Goal: Task Accomplishment & Management: Manage account settings

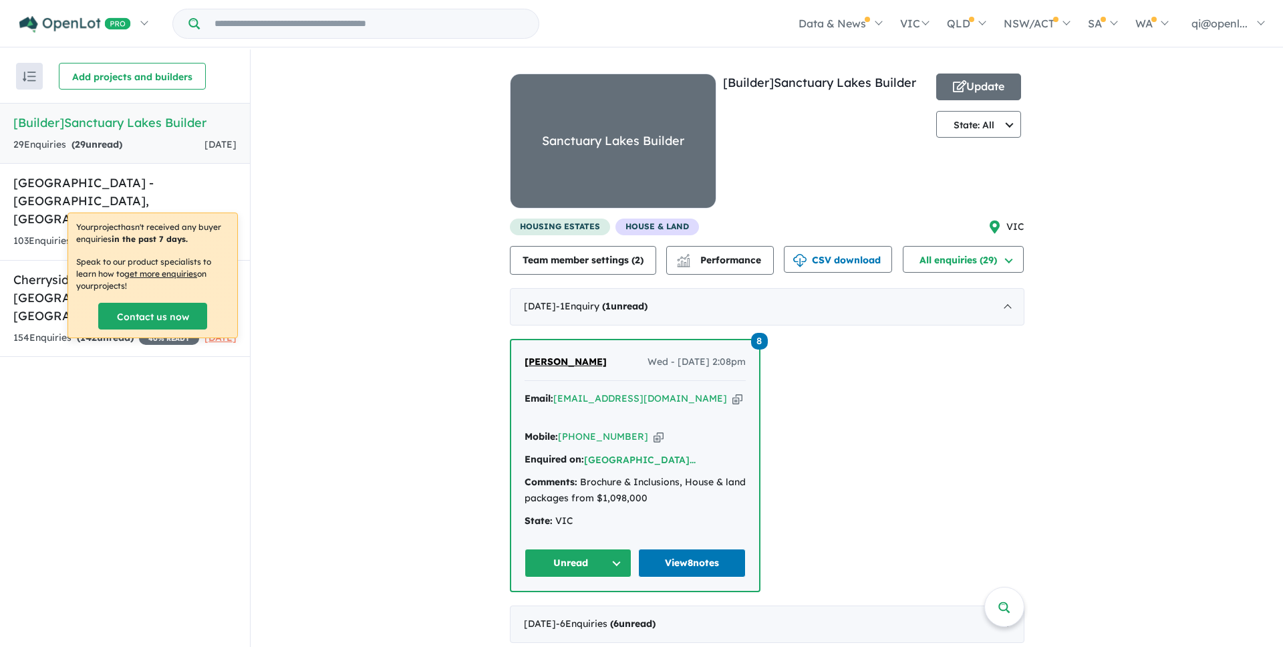
click at [147, 221] on p "Your project hasn't received any buyer enquiries in the past 7 days." at bounding box center [152, 233] width 153 height 24
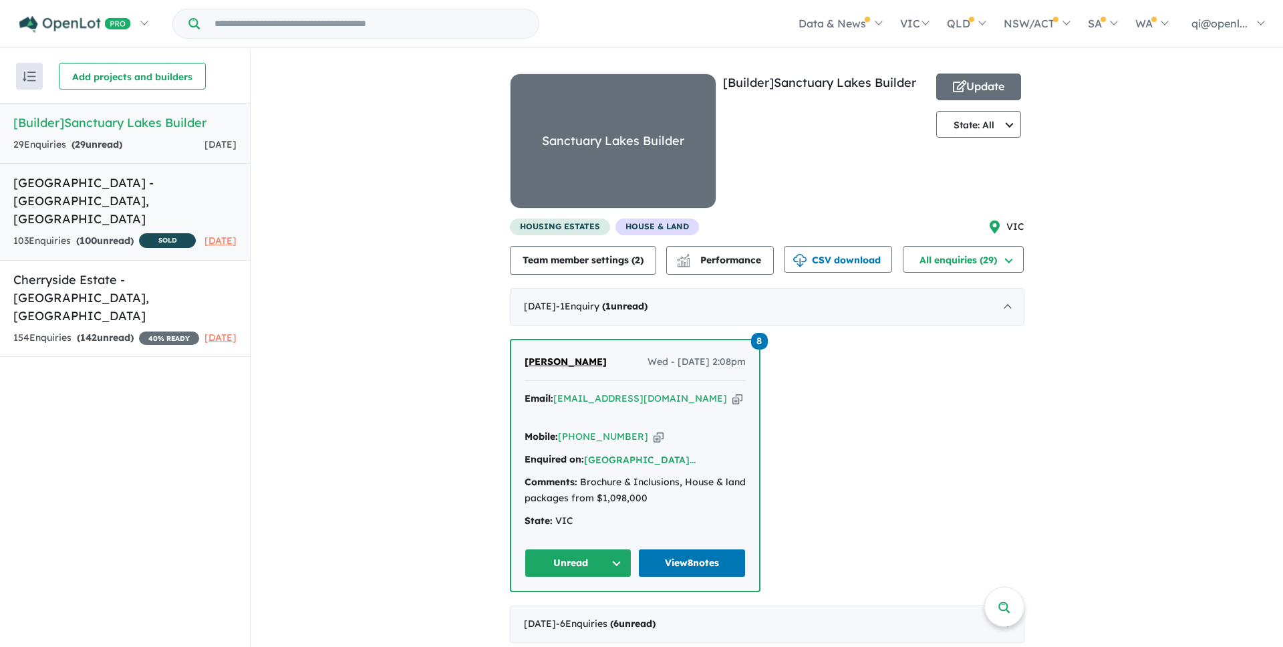
click at [136, 194] on h5 "[GEOGRAPHIC_DATA] - [GEOGRAPHIC_DATA][PERSON_NAME][GEOGRAPHIC_DATA]" at bounding box center [124, 201] width 223 height 54
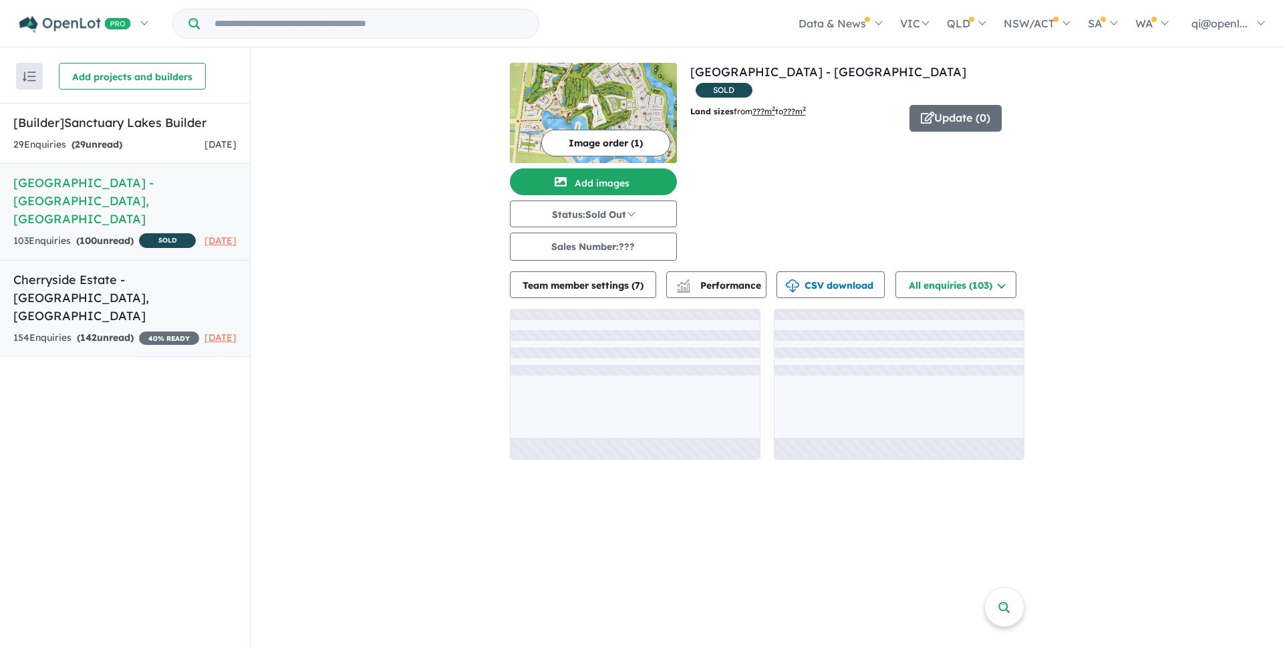
click at [129, 277] on h5 "Cherryside Estate - [GEOGRAPHIC_DATA] , [GEOGRAPHIC_DATA]" at bounding box center [124, 298] width 223 height 54
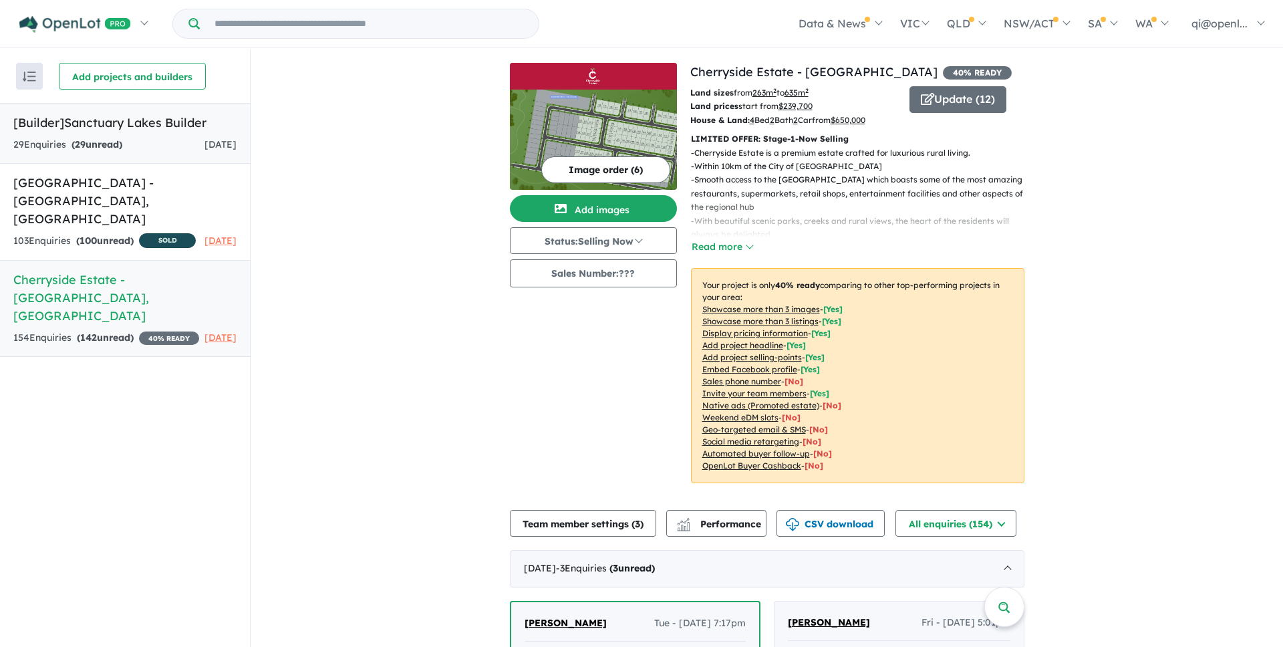
click at [148, 141] on div "29 Enquir ies ( 29 unread) [DATE]" at bounding box center [124, 145] width 223 height 16
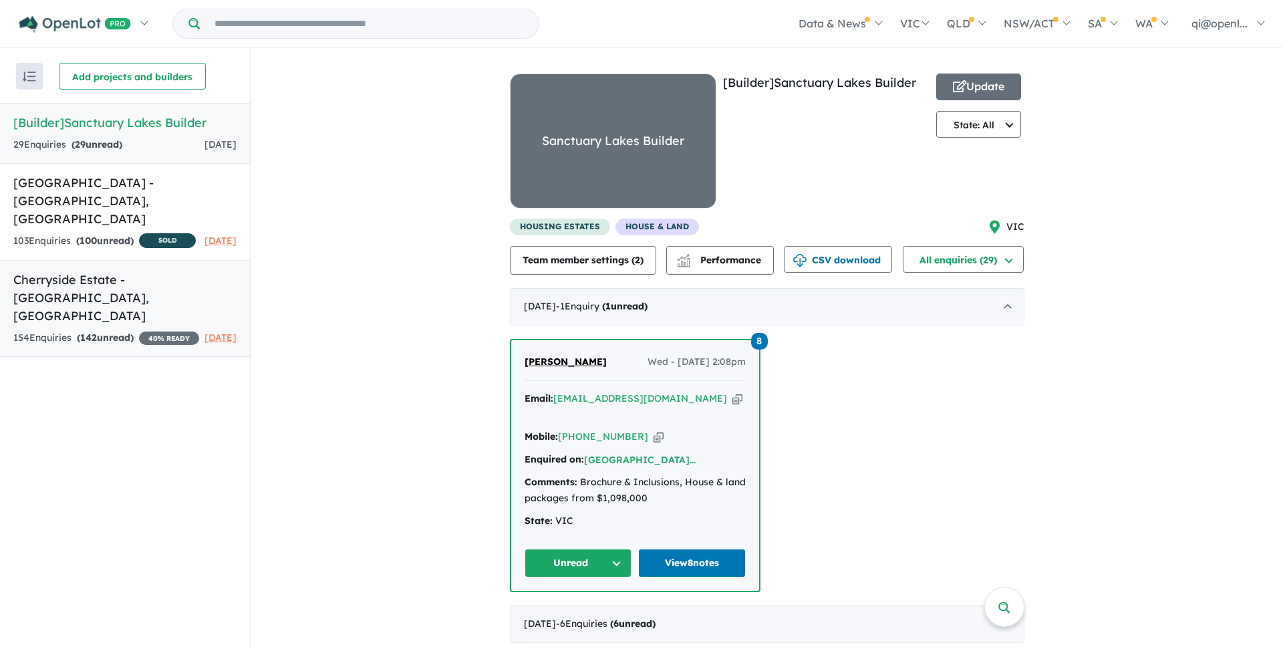
click at [132, 303] on h5 "Cherryside Estate - [GEOGRAPHIC_DATA] , [GEOGRAPHIC_DATA]" at bounding box center [124, 298] width 223 height 54
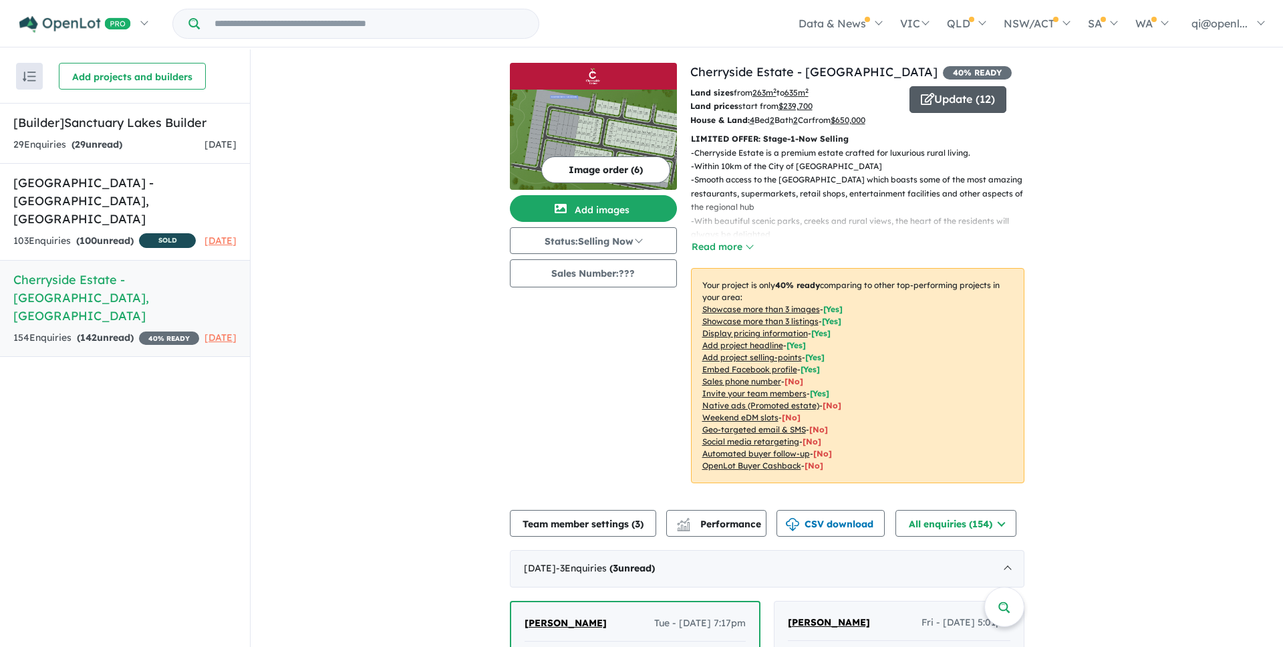
click at [946, 88] on button "Update ( 12 )" at bounding box center [957, 99] width 97 height 27
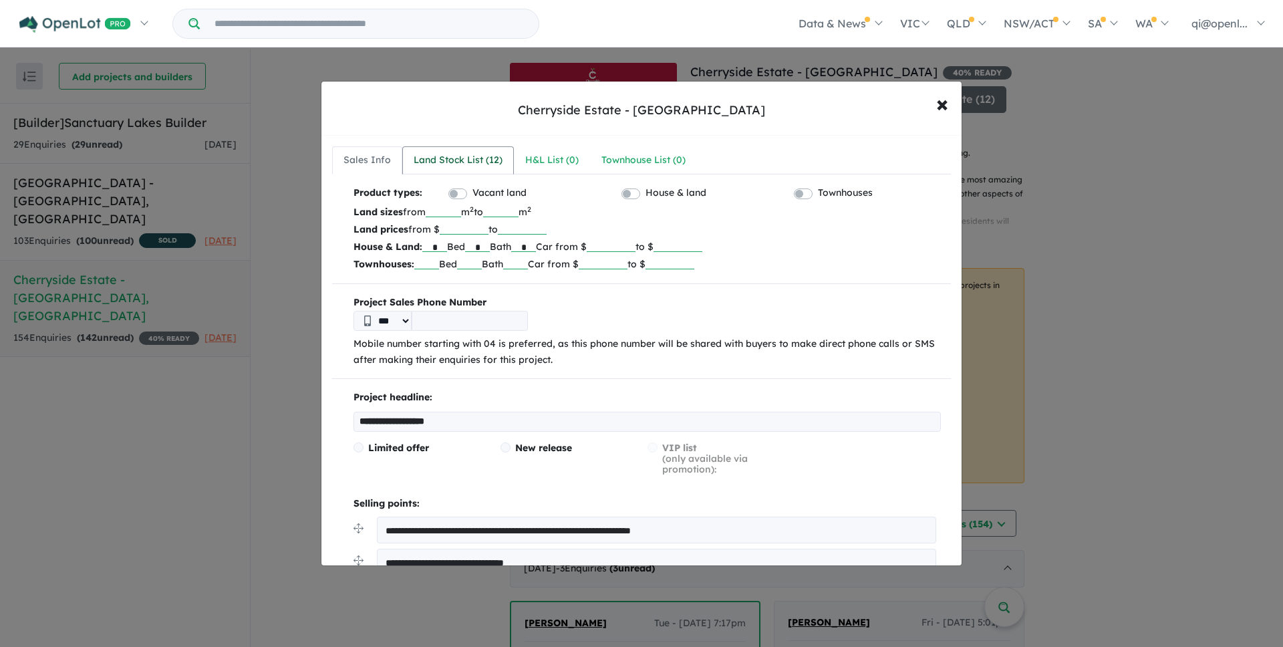
click at [465, 159] on div "Land Stock List ( 12 )" at bounding box center [458, 160] width 89 height 16
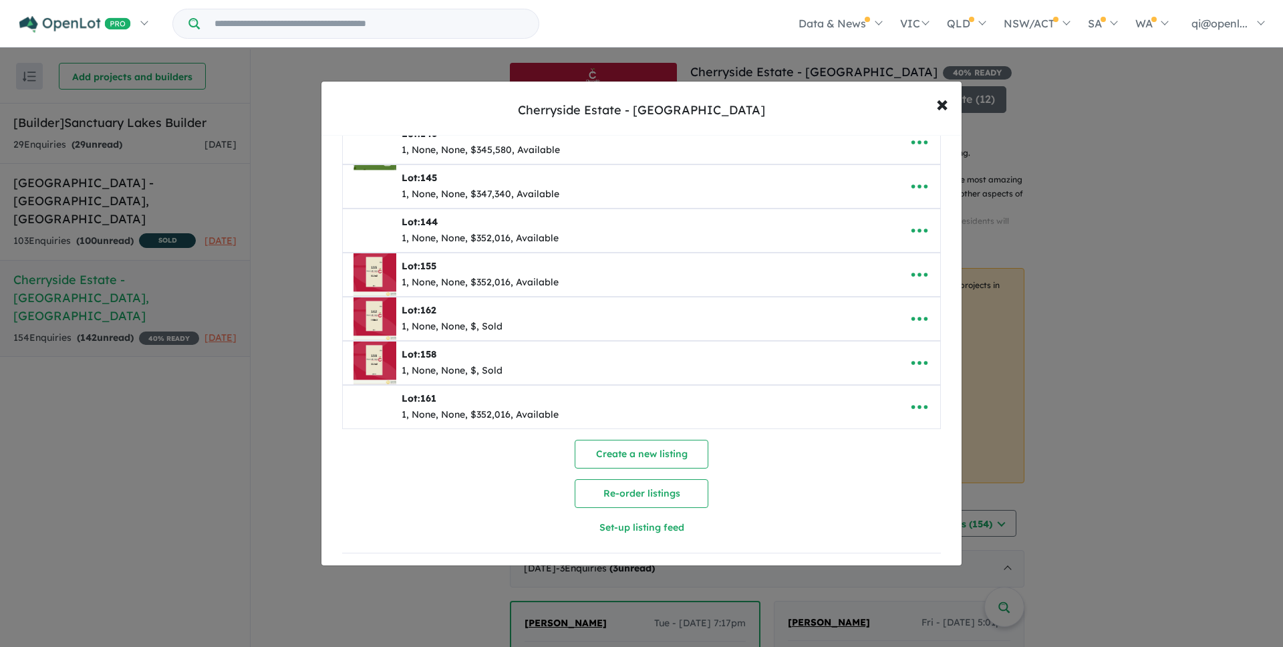
scroll to position [299, 0]
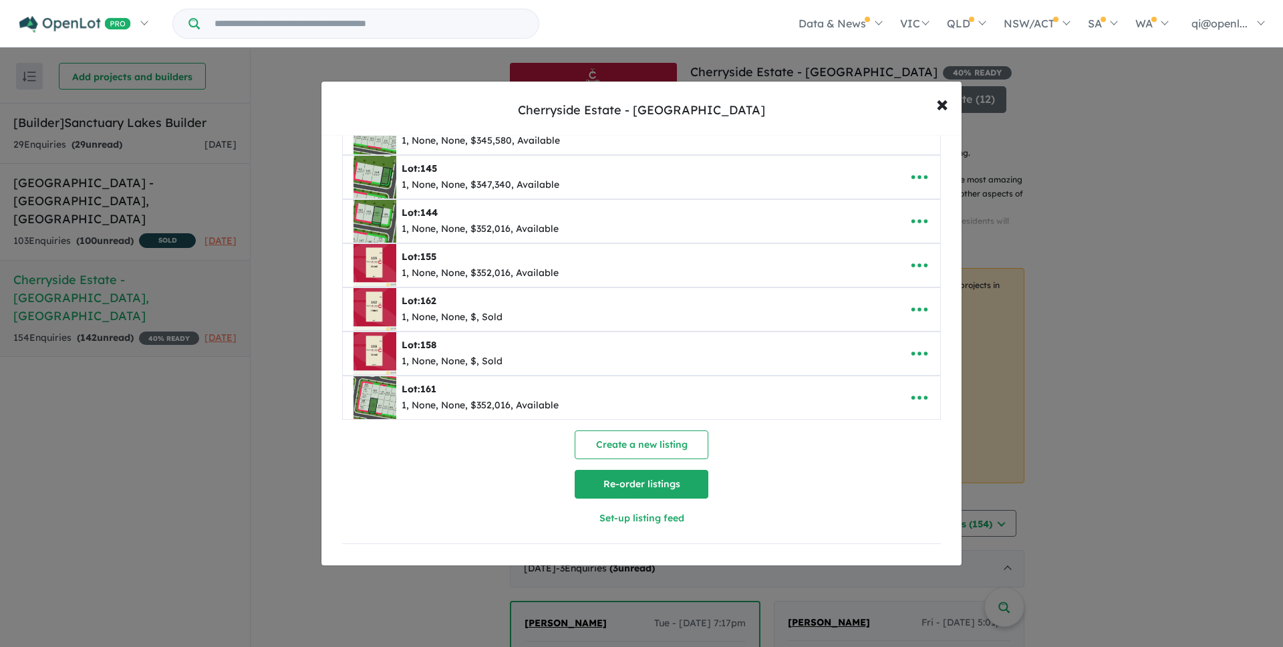
click at [669, 477] on button "Re-order listings" at bounding box center [642, 484] width 134 height 29
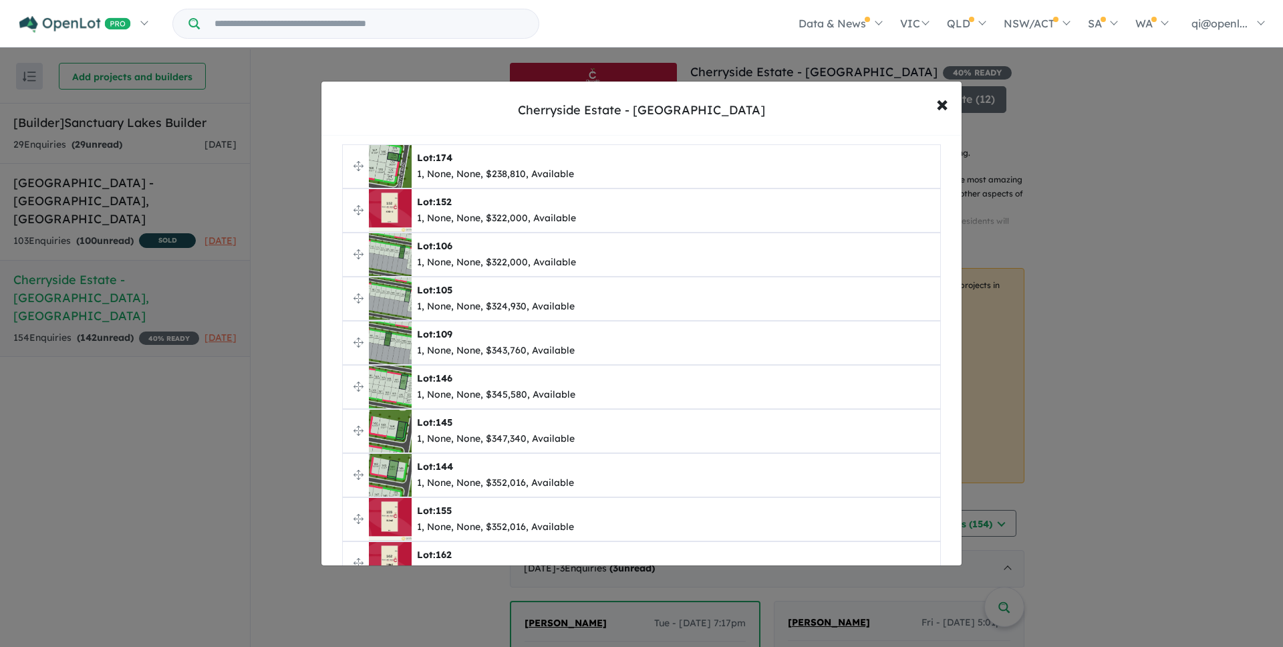
scroll to position [0, 0]
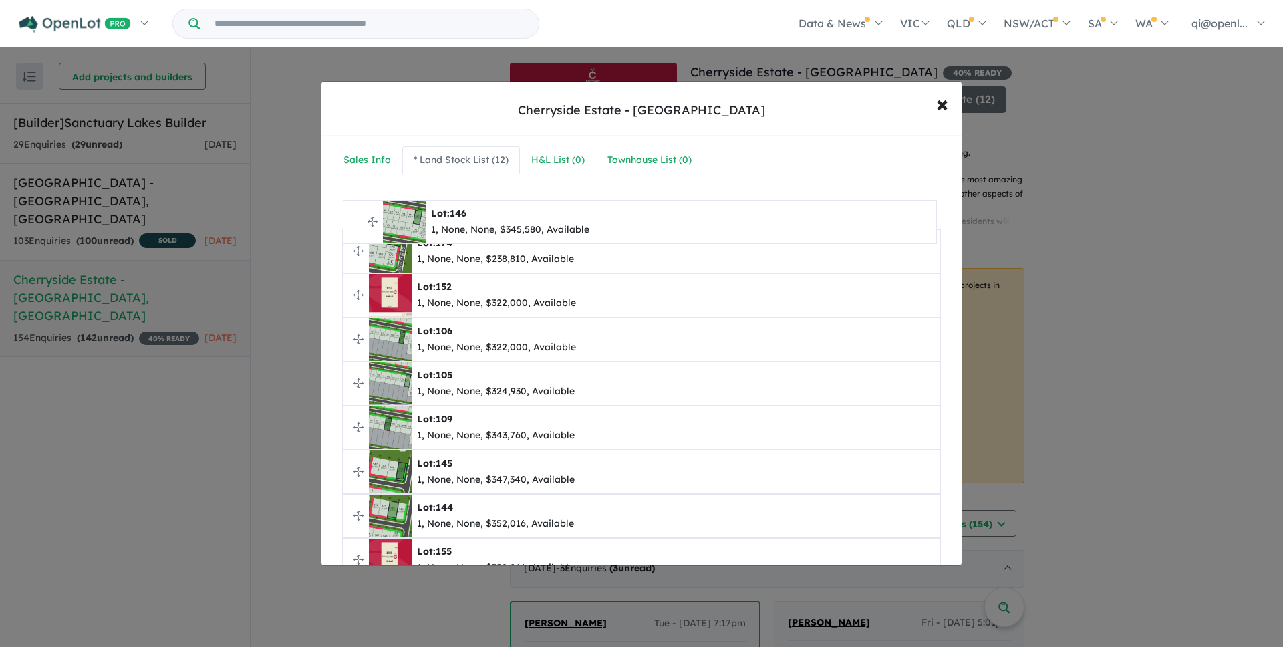
drag, startPoint x: 358, startPoint y: 427, endPoint x: 356, endPoint y: 210, distance: 216.5
click at [356, 210] on ul "**********" at bounding box center [641, 449] width 599 height 529
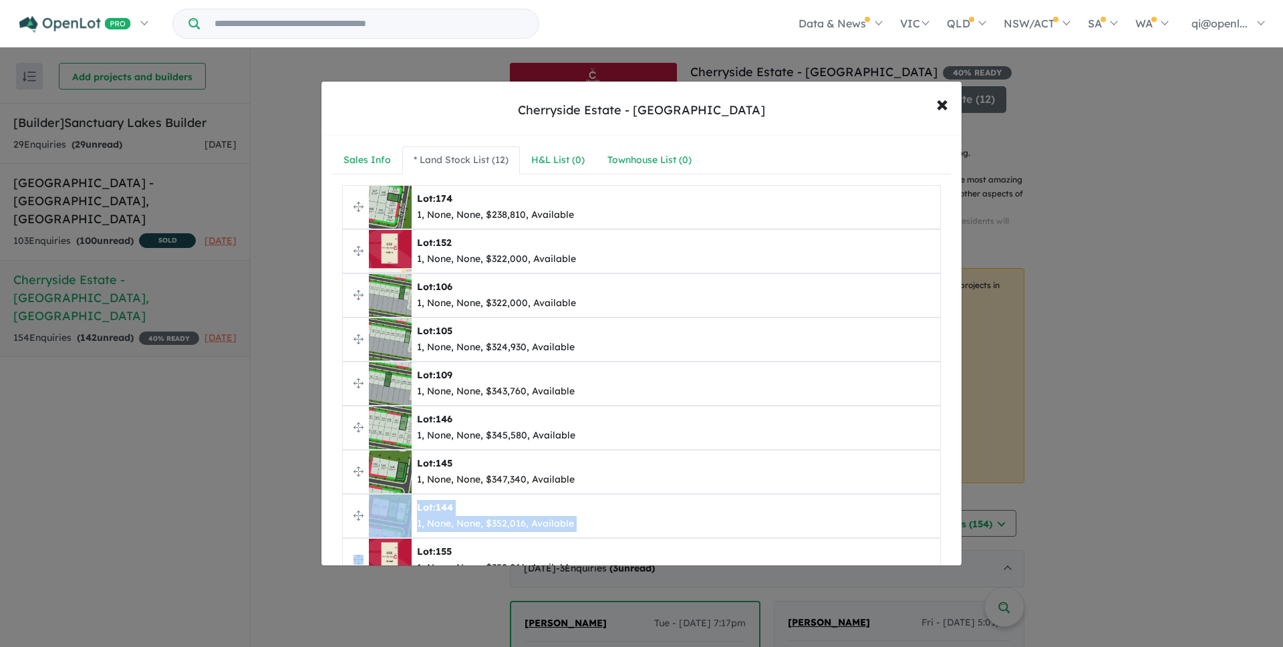
drag, startPoint x: 357, startPoint y: 551, endPoint x: 357, endPoint y: 535, distance: 16.1
click at [357, 535] on ul "**********" at bounding box center [641, 449] width 599 height 529
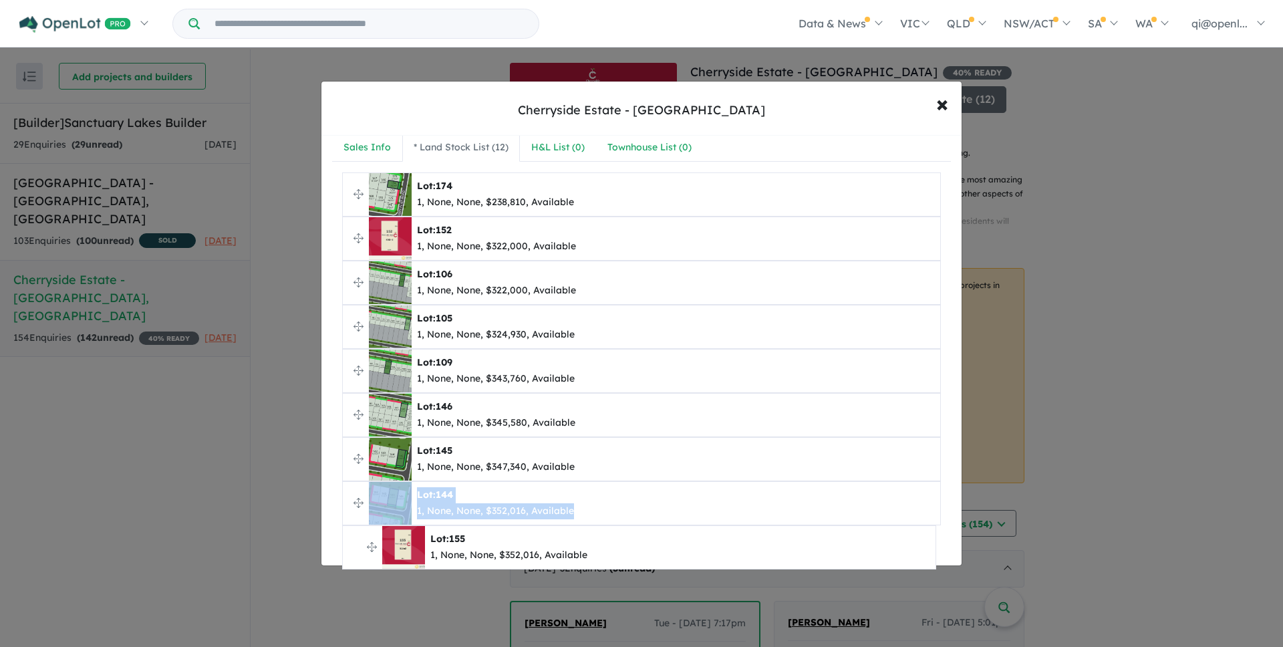
scroll to position [29, 0]
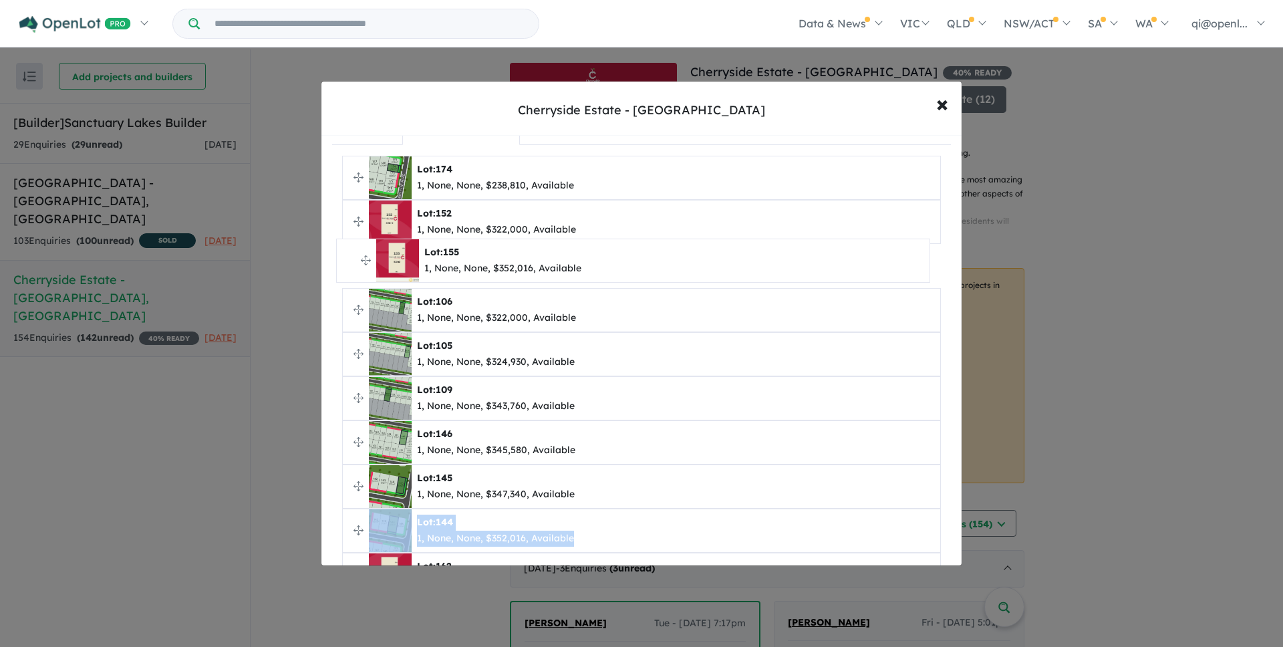
drag, startPoint x: 357, startPoint y: 543, endPoint x: 351, endPoint y: 256, distance: 286.7
click at [351, 256] on ul "**********" at bounding box center [641, 420] width 599 height 529
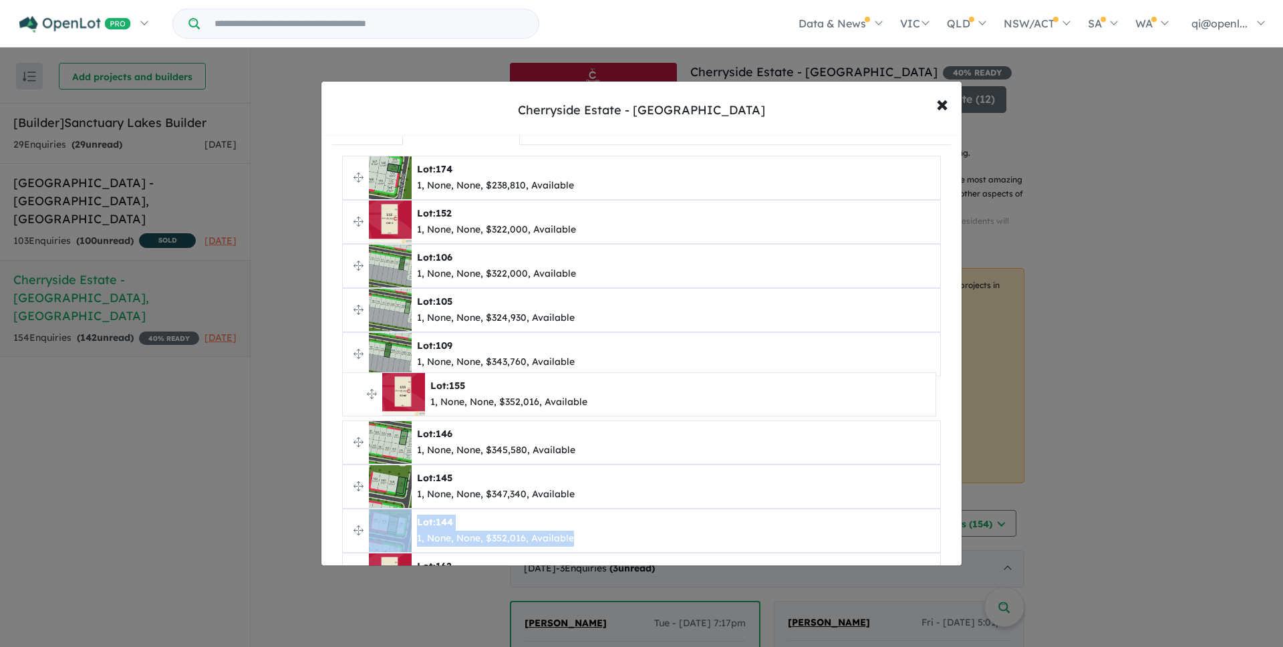
drag, startPoint x: 360, startPoint y: 531, endPoint x: 360, endPoint y: 394, distance: 136.3
click at [360, 394] on ul "**********" at bounding box center [641, 420] width 599 height 529
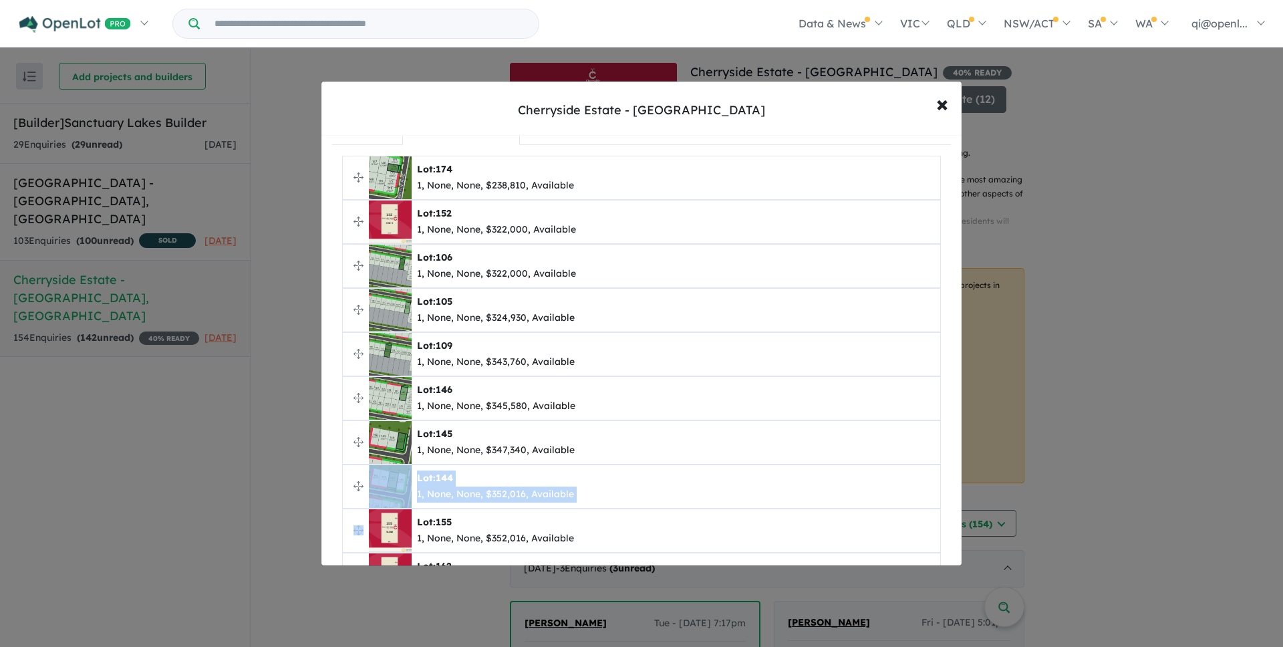
scroll to position [0, 0]
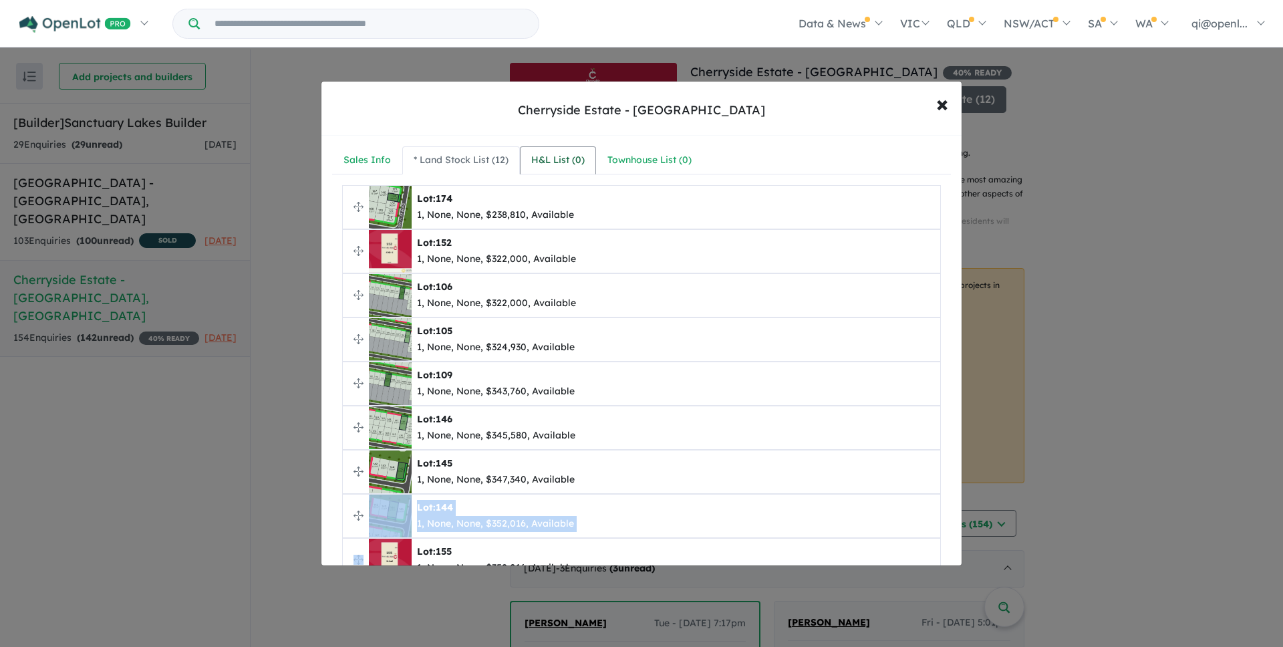
click at [565, 159] on div "H&L List ( 0 )" at bounding box center [557, 160] width 53 height 16
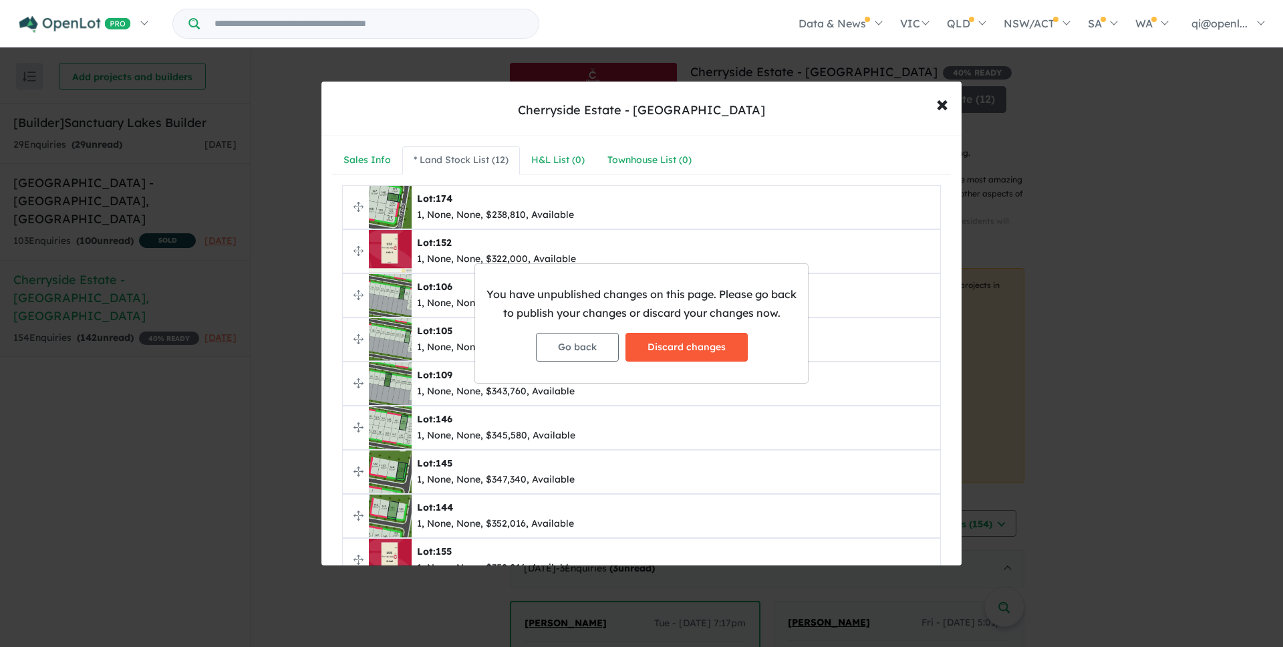
click at [676, 345] on button "Discard changes" at bounding box center [686, 347] width 122 height 29
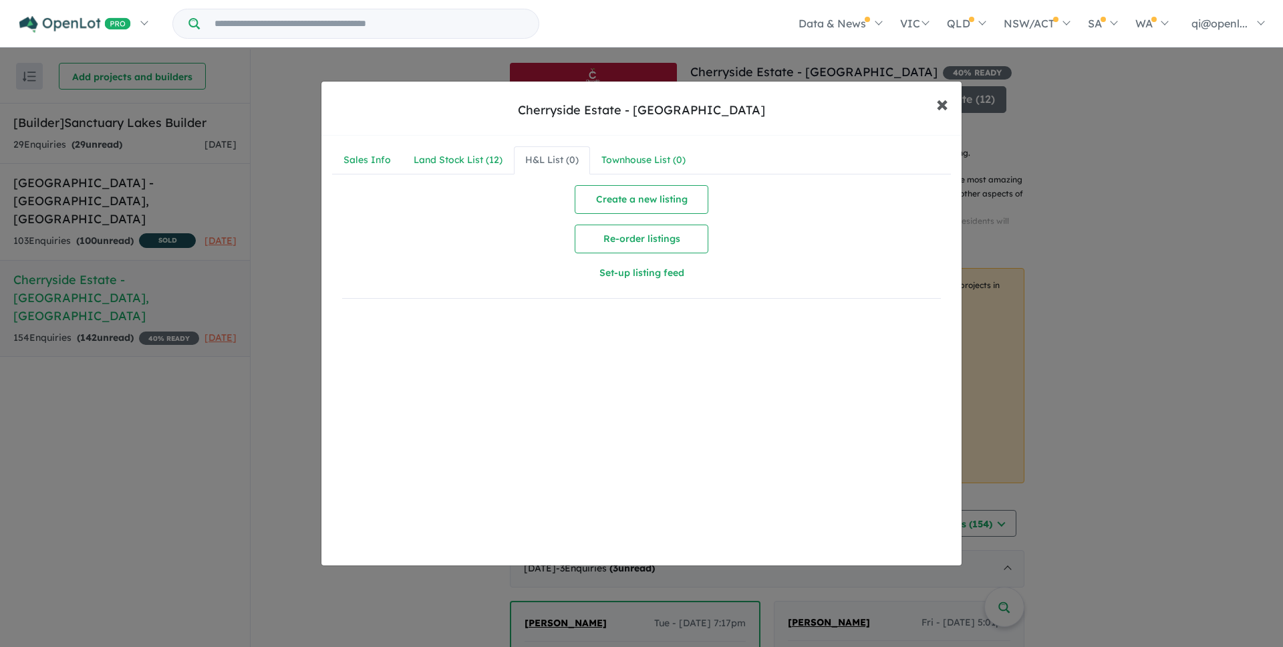
click at [947, 100] on span "×" at bounding box center [942, 103] width 12 height 29
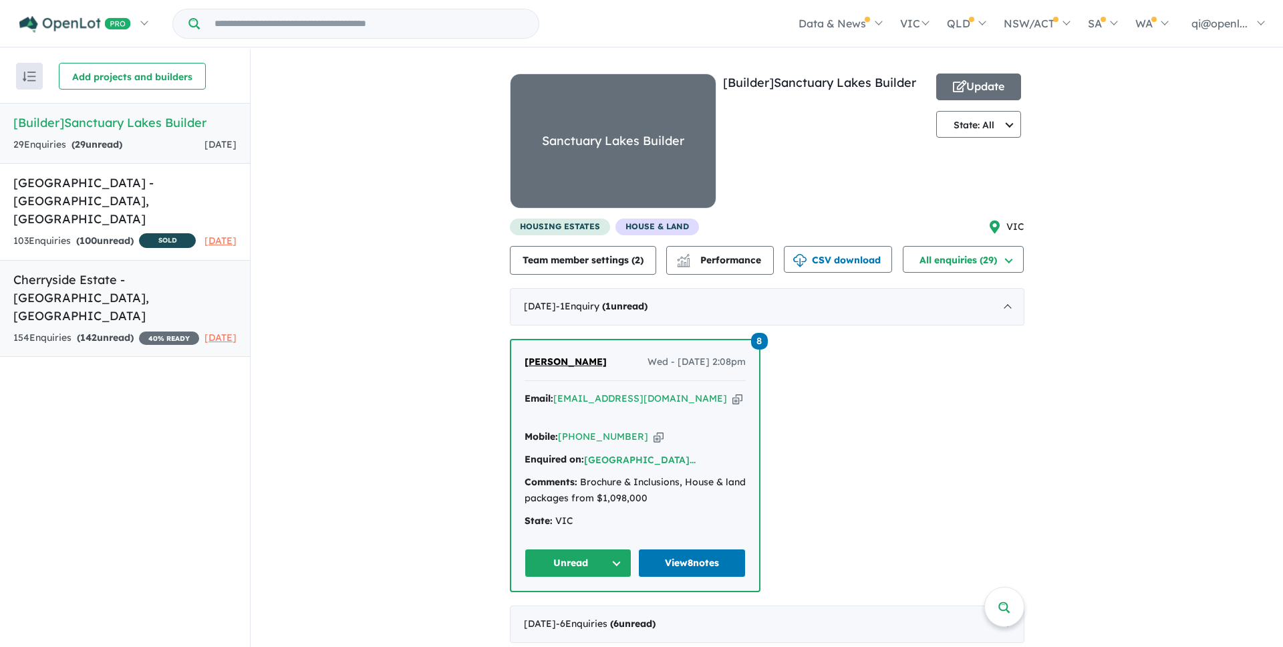
click at [151, 290] on h5 "Cherryside Estate - [GEOGRAPHIC_DATA] , [GEOGRAPHIC_DATA]" at bounding box center [124, 298] width 223 height 54
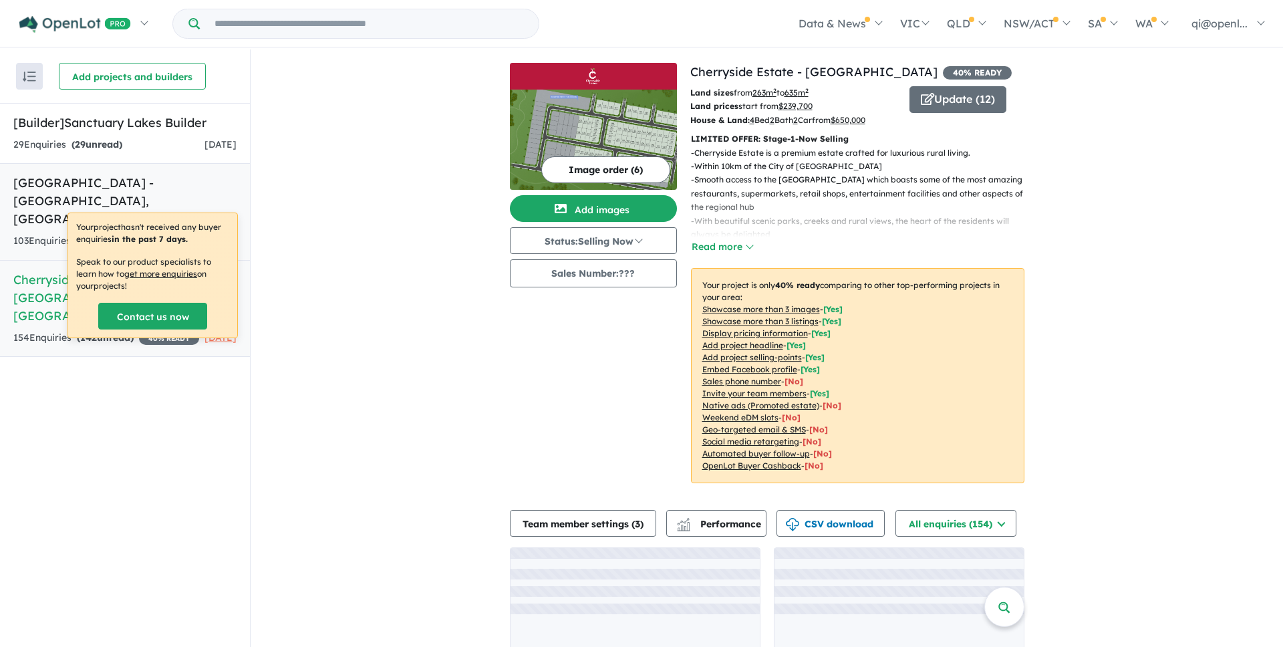
click at [188, 209] on h5 "[GEOGRAPHIC_DATA] - [GEOGRAPHIC_DATA][PERSON_NAME][GEOGRAPHIC_DATA]" at bounding box center [124, 201] width 223 height 54
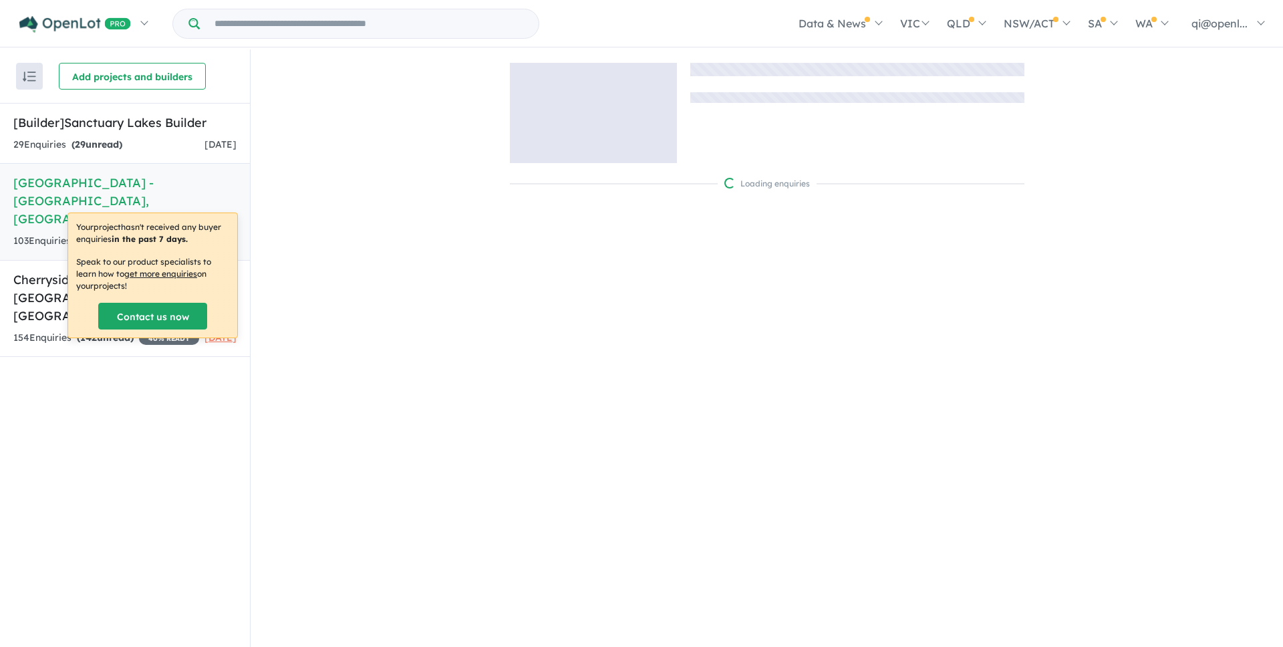
click at [177, 281] on p "Speak to our product specialists to learn how to get more enquiries on your pro…" at bounding box center [152, 274] width 153 height 36
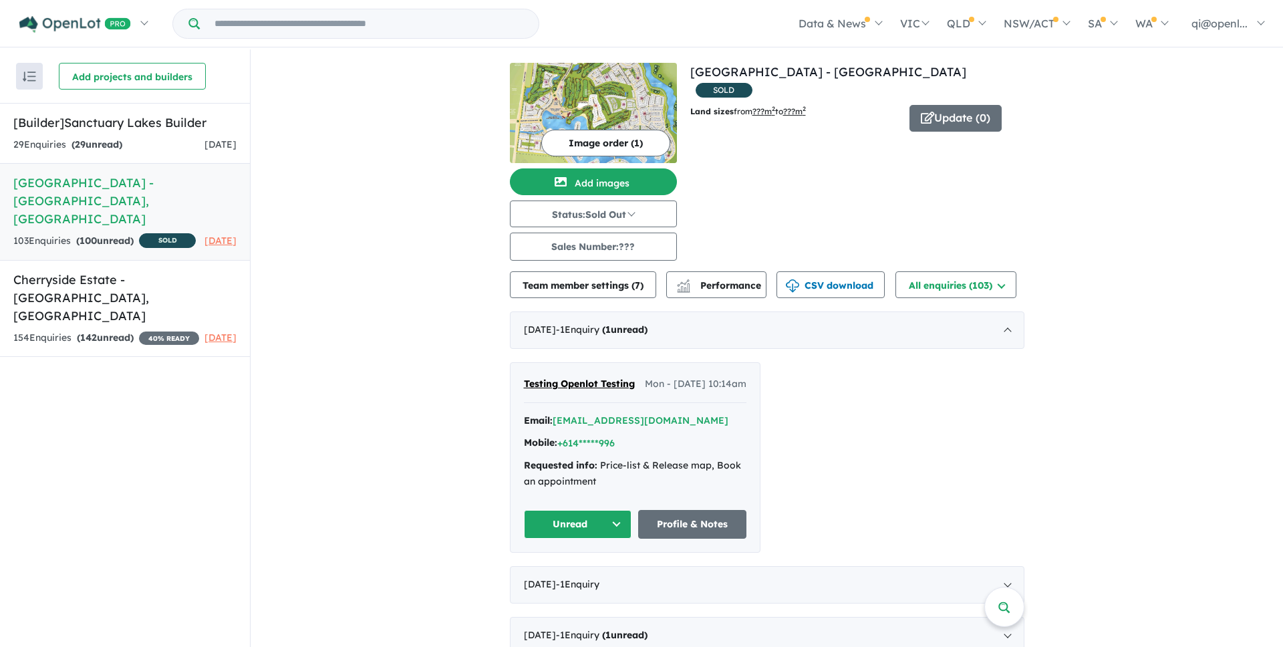
drag, startPoint x: 372, startPoint y: 248, endPoint x: 348, endPoint y: 248, distance: 24.1
click at [156, 286] on h5 "Cherryside Estate - [GEOGRAPHIC_DATA] , [GEOGRAPHIC_DATA]" at bounding box center [124, 298] width 223 height 54
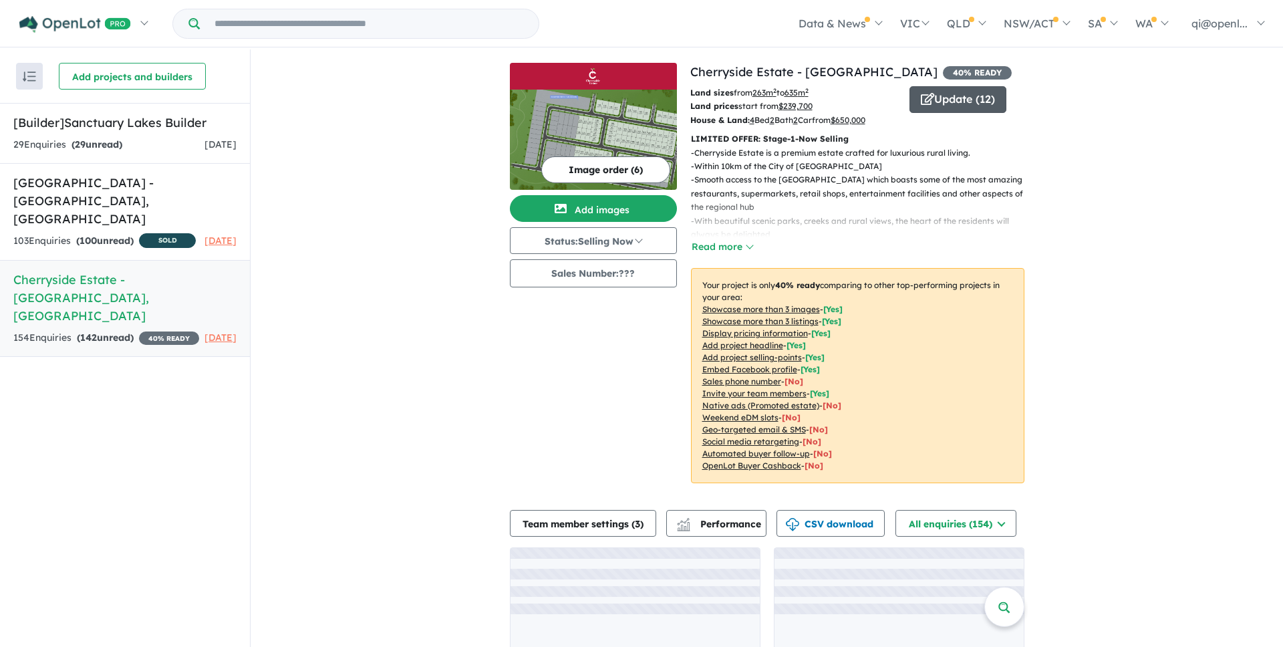
click at [970, 90] on button "Update ( 12 )" at bounding box center [957, 99] width 97 height 27
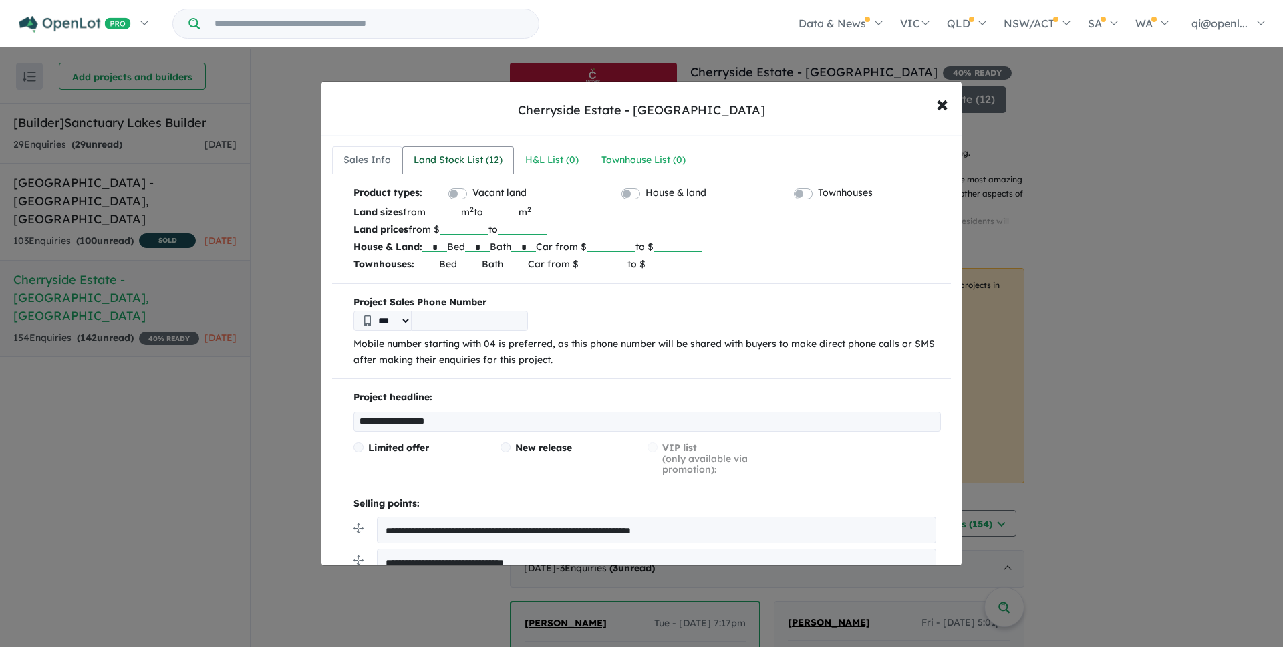
click at [482, 166] on div "Land Stock List ( 12 )" at bounding box center [458, 160] width 89 height 16
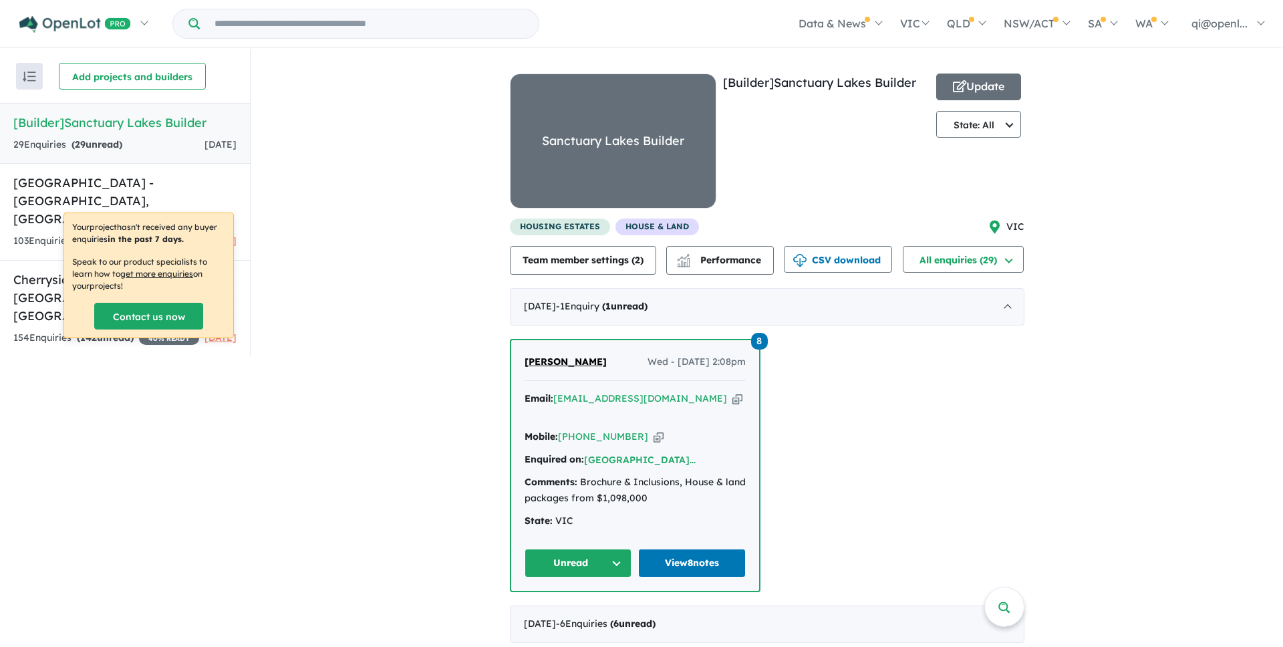
click at [200, 215] on div "Your project hasn't received any buyer enquiries in the past 7 days. Speak to o…" at bounding box center [148, 275] width 169 height 124
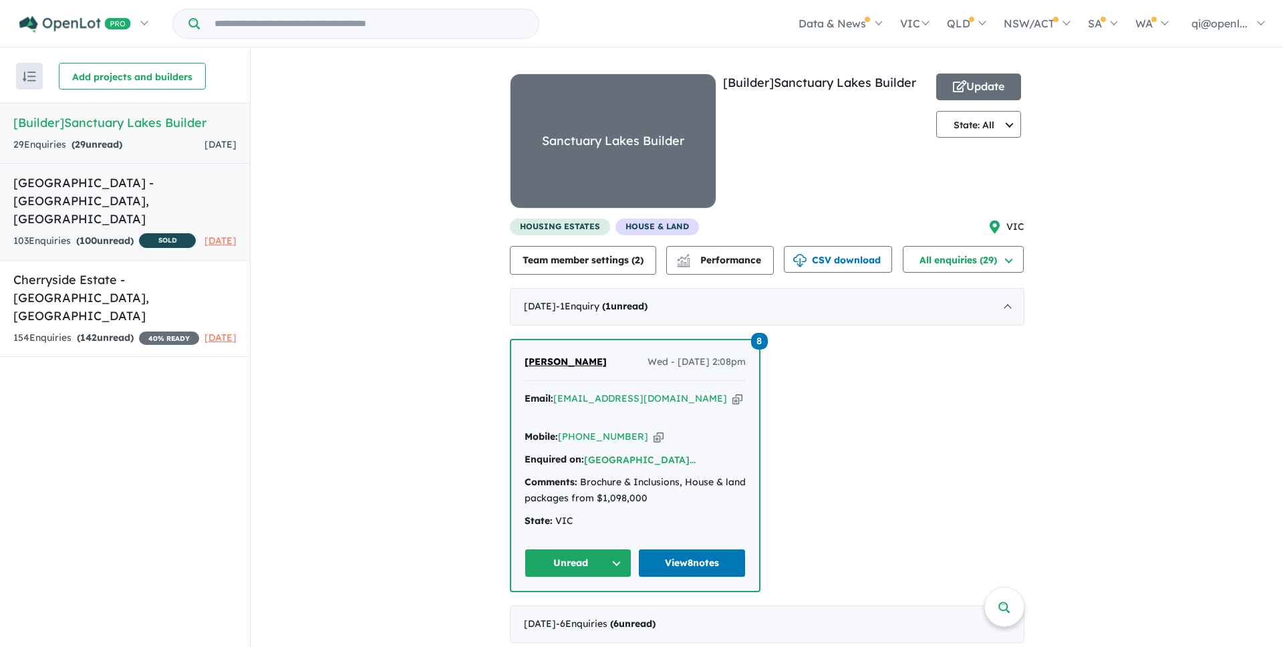
click at [201, 198] on h5 "[GEOGRAPHIC_DATA] - [GEOGRAPHIC_DATA][PERSON_NAME][GEOGRAPHIC_DATA]" at bounding box center [124, 201] width 223 height 54
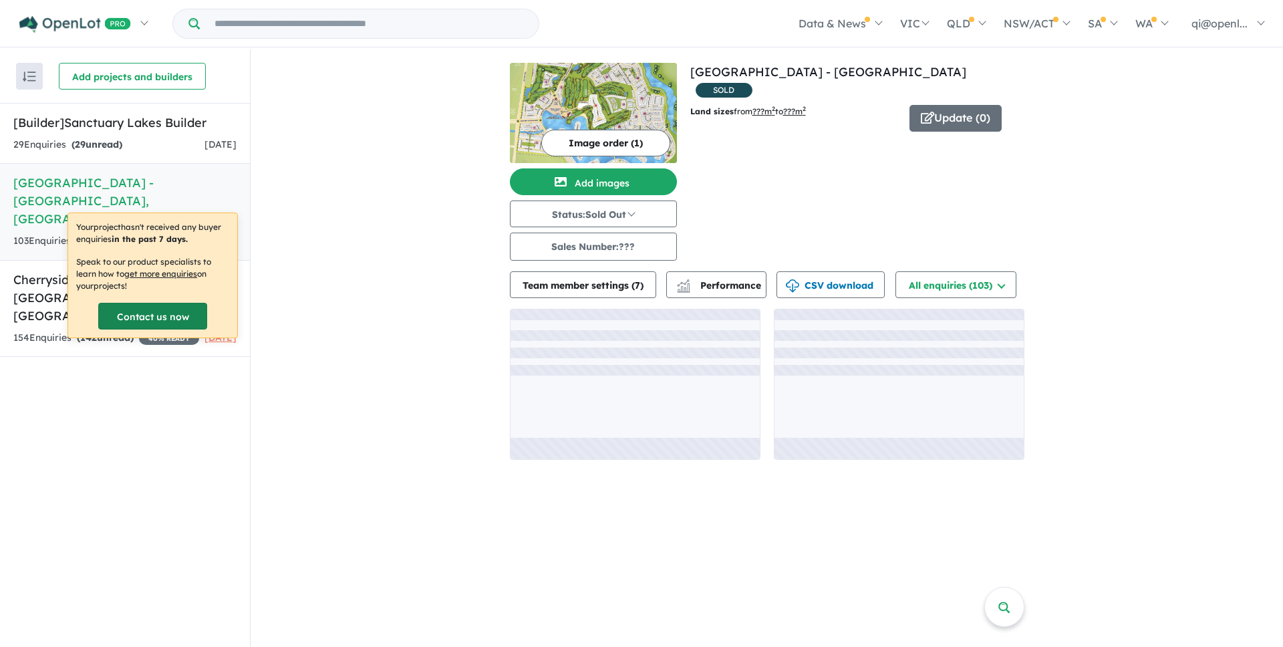
click at [142, 305] on link "Contact us now" at bounding box center [152, 316] width 109 height 27
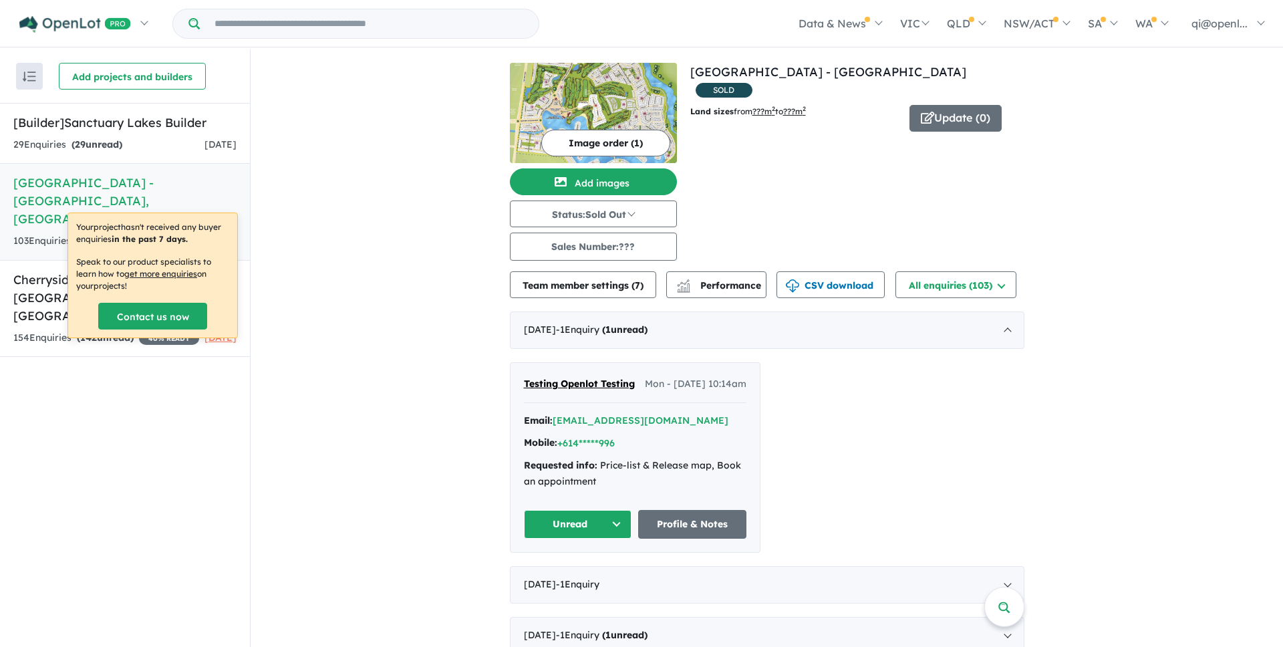
click at [89, 299] on div "Your project hasn't received any buyer enquiries in the past 7 days. Speak to o…" at bounding box center [152, 275] width 169 height 124
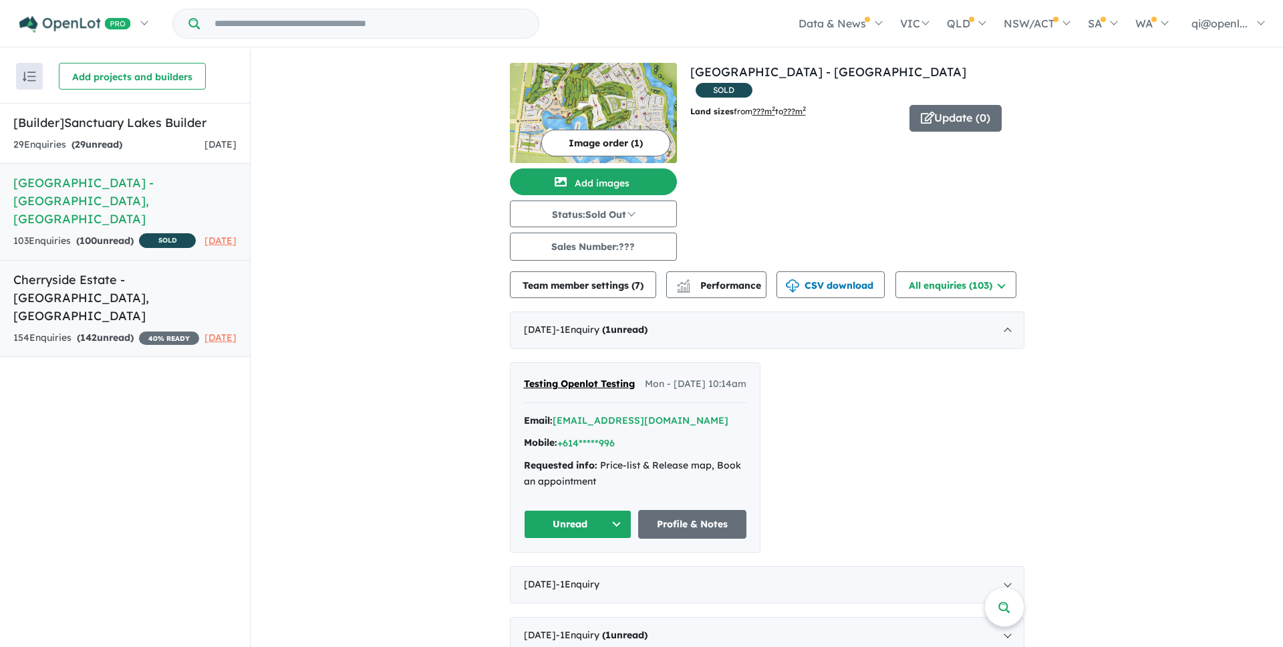
click at [32, 291] on h5 "Cherryside Estate - [GEOGRAPHIC_DATA] , [GEOGRAPHIC_DATA]" at bounding box center [124, 298] width 223 height 54
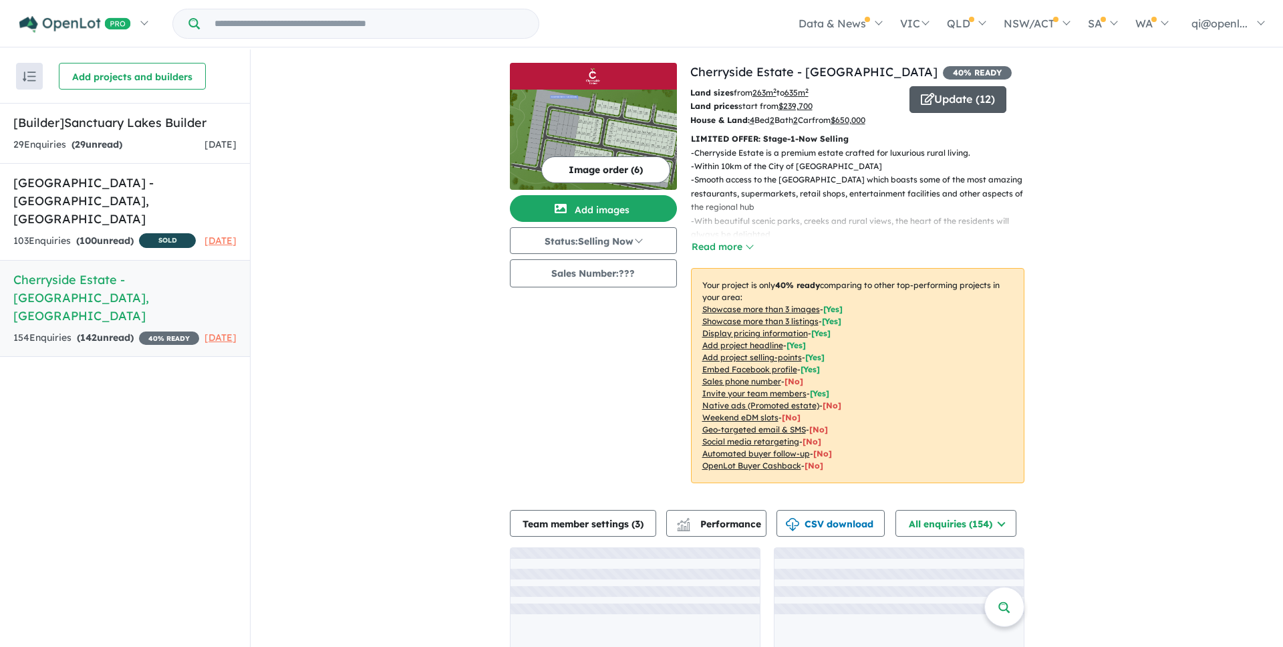
click at [960, 98] on button "Update ( 12 )" at bounding box center [957, 99] width 97 height 27
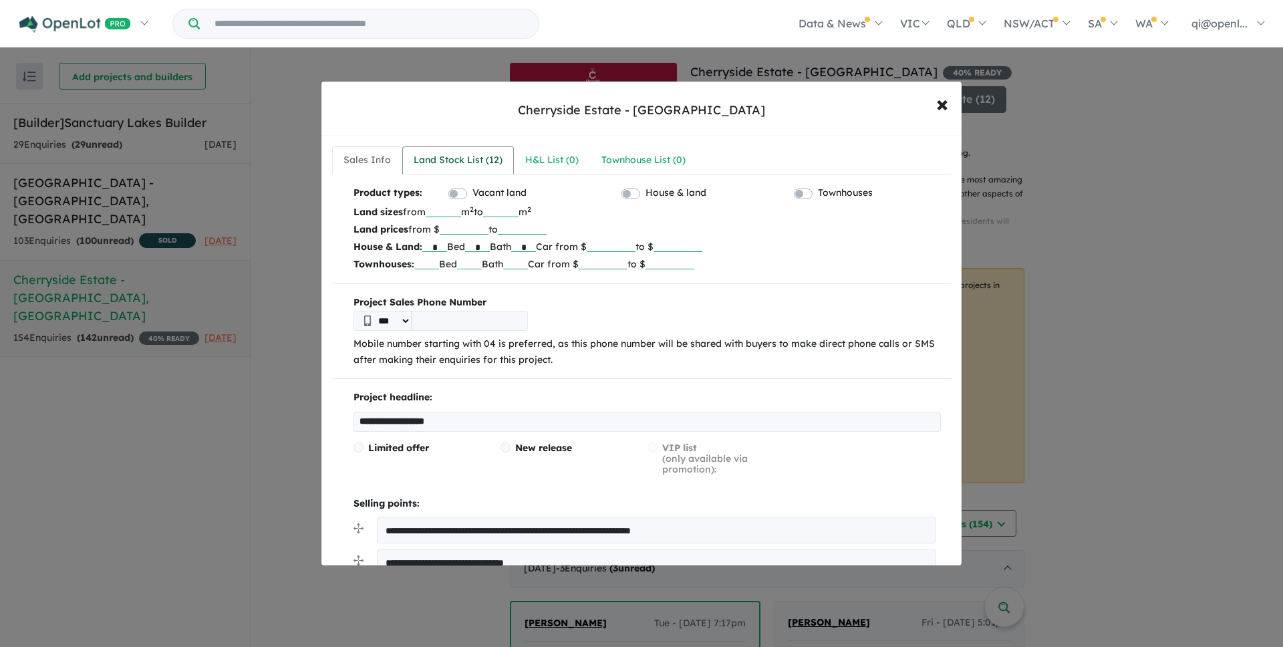
click at [486, 160] on div "Land Stock List ( 12 )" at bounding box center [458, 160] width 89 height 16
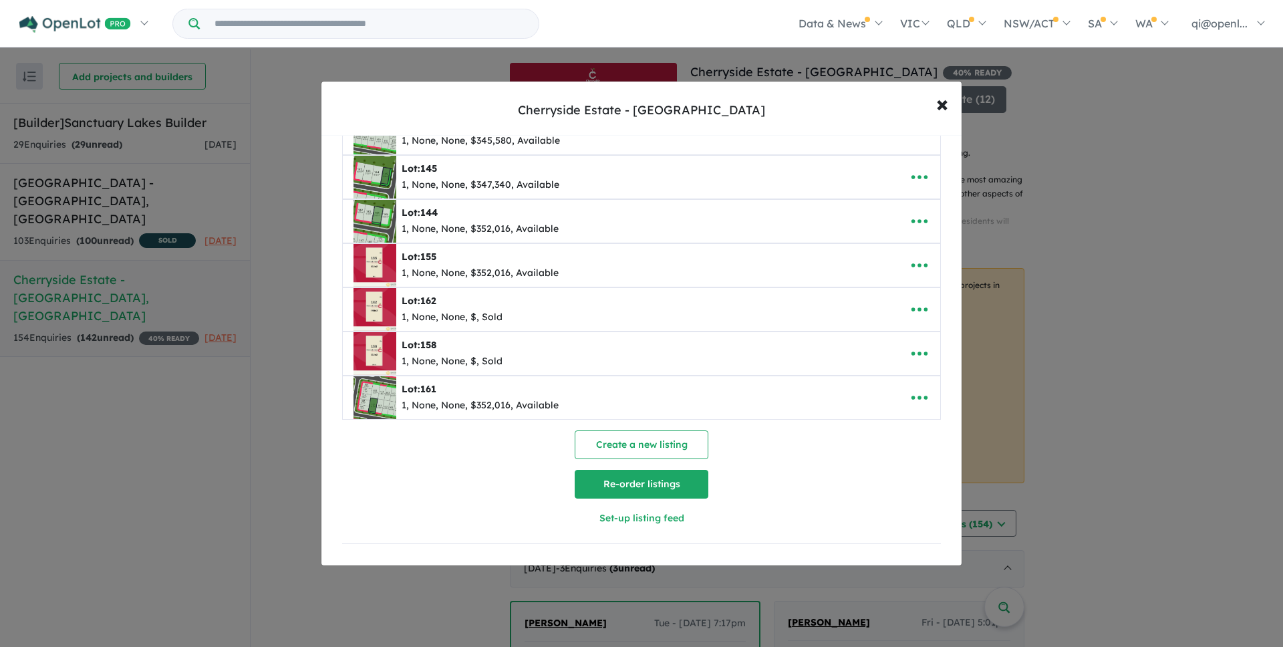
click at [639, 486] on button "Re-order listings" at bounding box center [642, 484] width 134 height 29
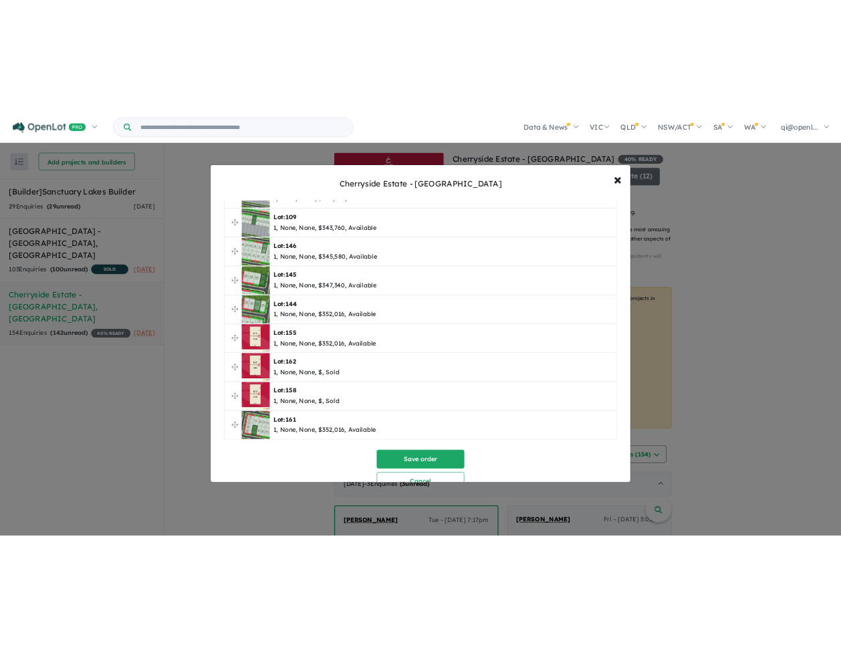
scroll to position [170, 0]
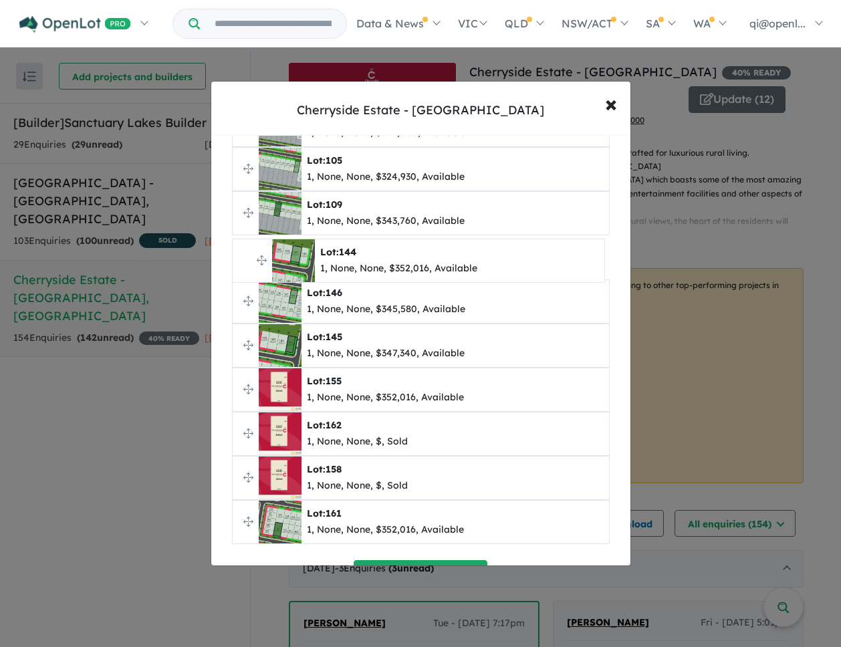
drag, startPoint x: 249, startPoint y: 345, endPoint x: 247, endPoint y: 257, distance: 87.5
click at [247, 257] on ul "**********" at bounding box center [421, 279] width 378 height 529
